Goal: Entertainment & Leisure: Browse casually

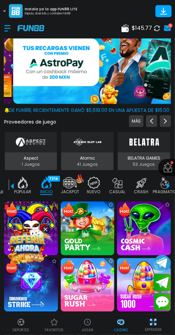
click at [42, 215] on img at bounding box center [31, 229] width 54 height 54
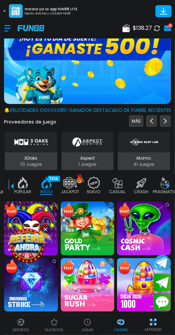
scroll to position [0, 17]
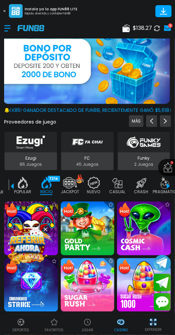
click at [42, 215] on img at bounding box center [31, 229] width 54 height 54
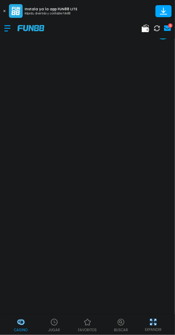
click at [64, 318] on div "JUGAR" at bounding box center [53, 324] width 33 height 15
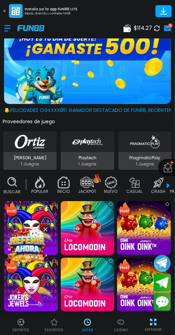
click at [144, 220] on img at bounding box center [144, 228] width 54 height 54
